Goal: Information Seeking & Learning: Check status

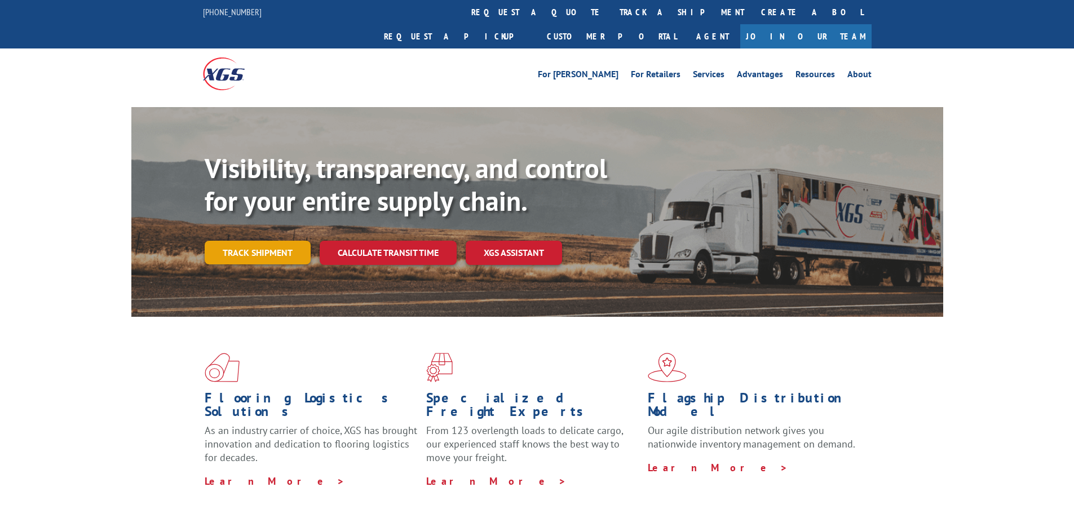
click at [249, 241] on link "Track shipment" at bounding box center [258, 253] width 106 height 24
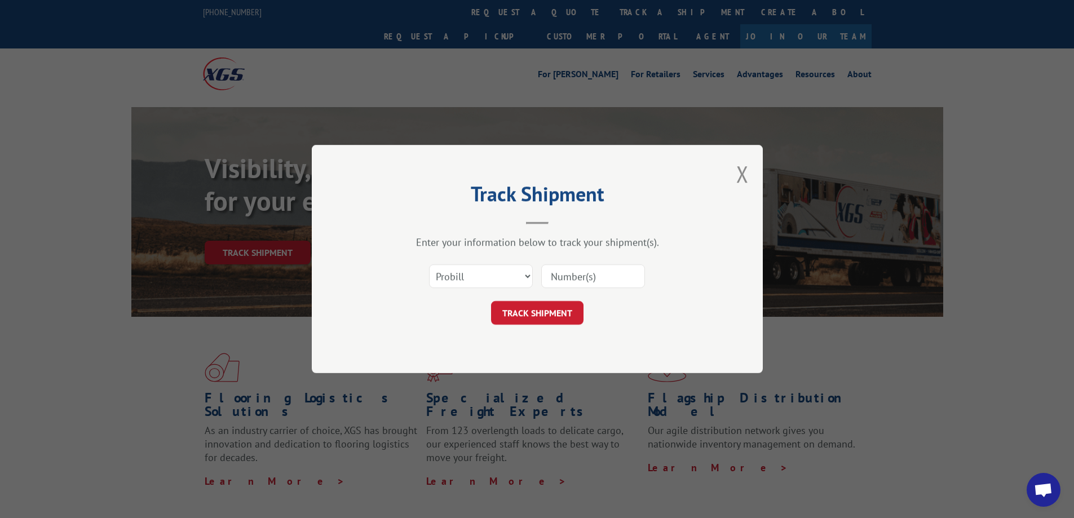
click at [551, 274] on input at bounding box center [593, 276] width 104 height 24
paste input "17592070"
type input "17592070"
click at [551, 300] on form "Select category... Probill BOL PO 17592070 TRACK SHIPMENT" at bounding box center [537, 291] width 338 height 67
click at [551, 320] on button "TRACK SHIPMENT" at bounding box center [537, 313] width 92 height 24
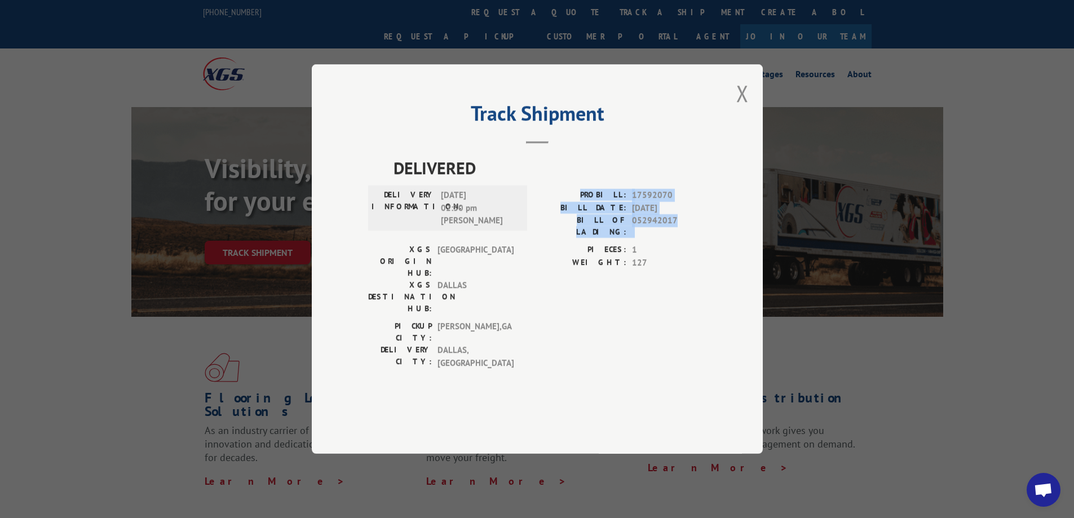
drag, startPoint x: 676, startPoint y: 250, endPoint x: 587, endPoint y: 221, distance: 93.0
click at [587, 221] on div "DELIVERED DELIVERY INFORMATION: 09/03/2025 02:30 pm JULIO PROBILL: 17592070 BIL…" at bounding box center [537, 265] width 338 height 220
click at [541, 215] on label "BILL DATE:" at bounding box center [581, 208] width 89 height 13
drag, startPoint x: 683, startPoint y: 253, endPoint x: 468, endPoint y: 228, distance: 216.2
click at [473, 229] on div "DELIVERY INFORMATION: 09/03/2025 02:30 pm JULIO PROBILL: 17592070 BILL DATE: 09…" at bounding box center [537, 216] width 338 height 55
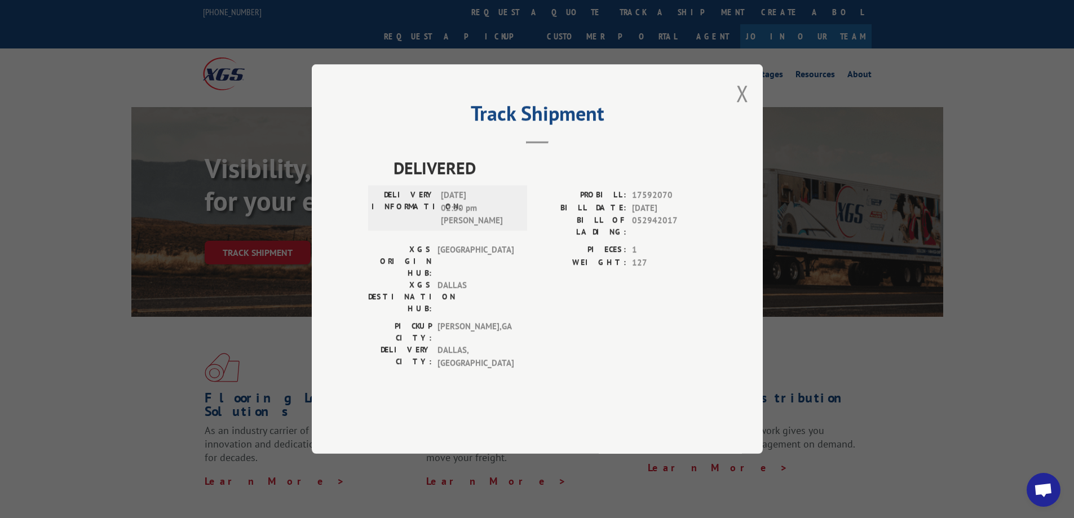
click at [560, 215] on label "BILL DATE:" at bounding box center [581, 208] width 89 height 13
drag, startPoint x: 632, startPoint y: 226, endPoint x: 677, endPoint y: 227, distance: 45.1
click at [677, 202] on span "17592070" at bounding box center [669, 195] width 74 height 13
click at [741, 108] on button "Close modal" at bounding box center [742, 93] width 12 height 30
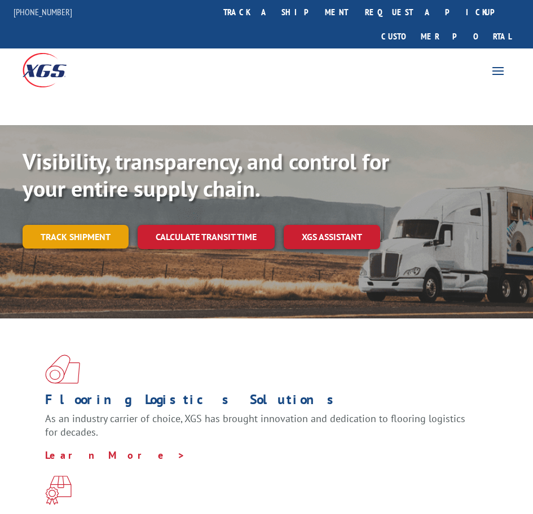
click at [79, 225] on link "Track shipment" at bounding box center [76, 237] width 106 height 24
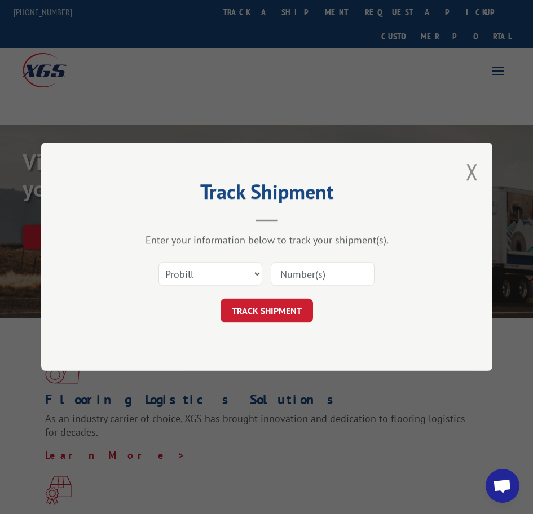
click at [291, 274] on input at bounding box center [323, 275] width 104 height 24
type input "17592070"
click button "TRACK SHIPMENT" at bounding box center [266, 311] width 92 height 24
